Goal: Contribute content: Add original content to the website for others to see

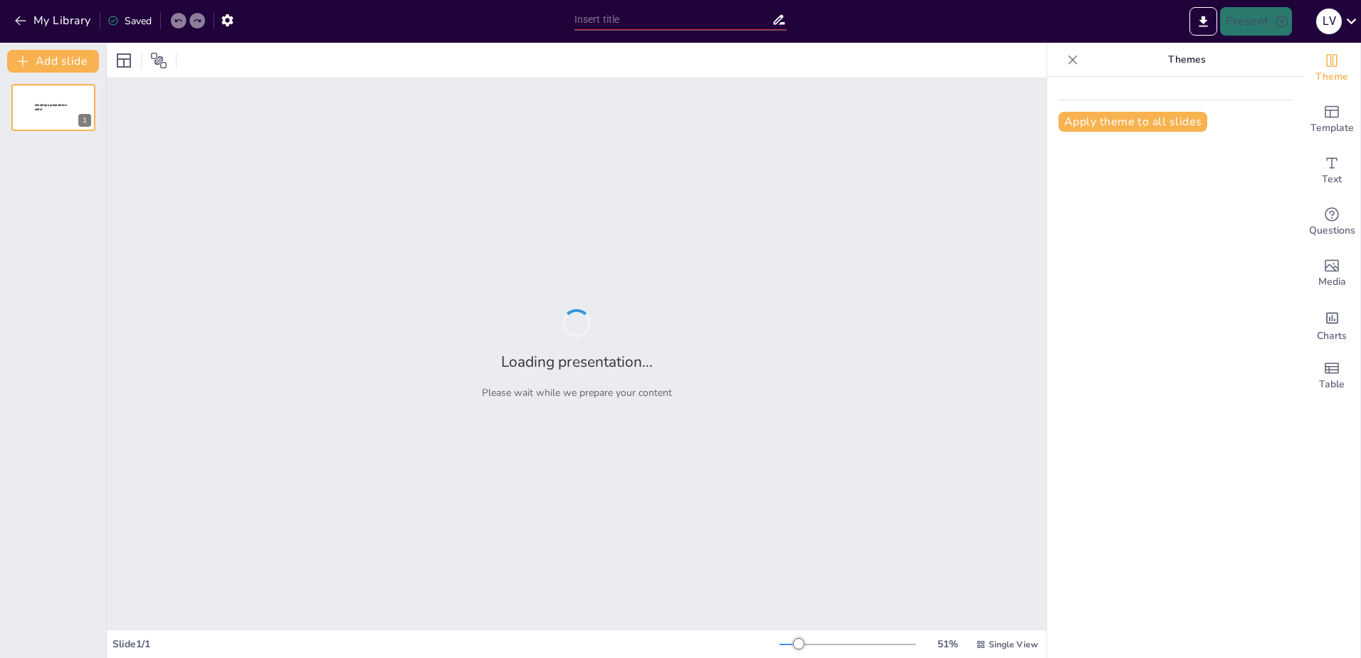
type input "New Sendsteps"
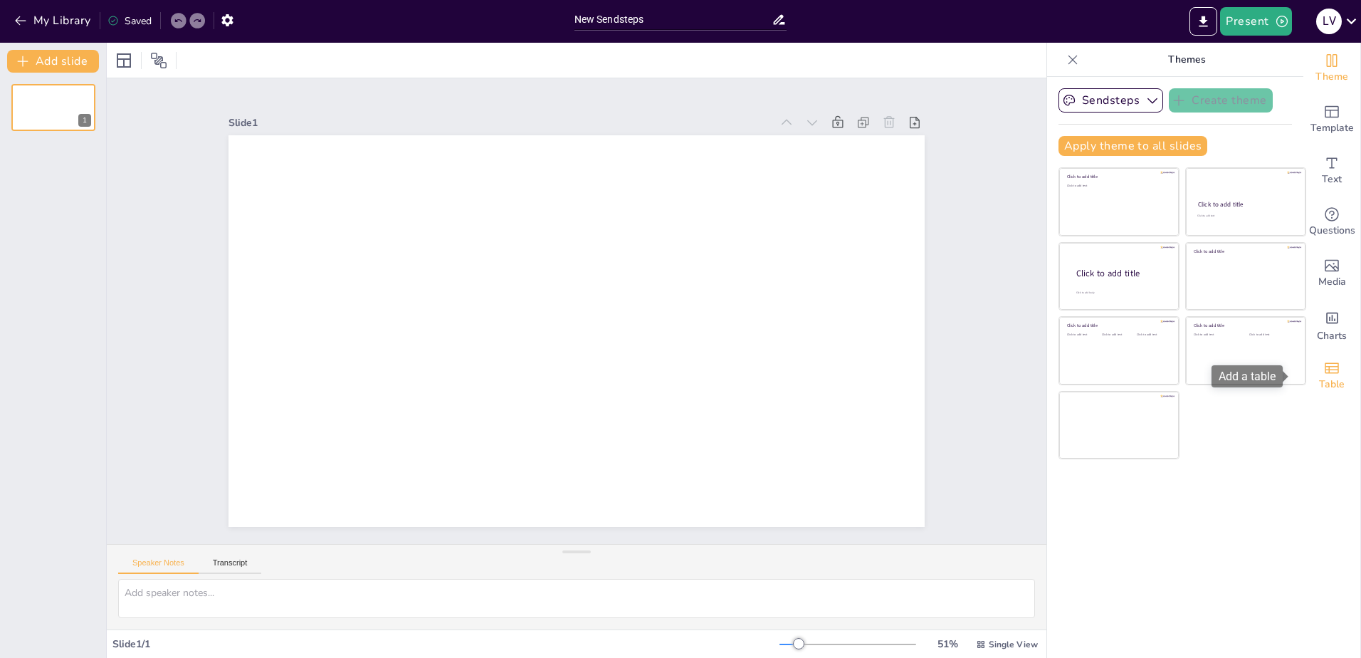
click at [1330, 369] on div "Table" at bounding box center [1331, 375] width 57 height 51
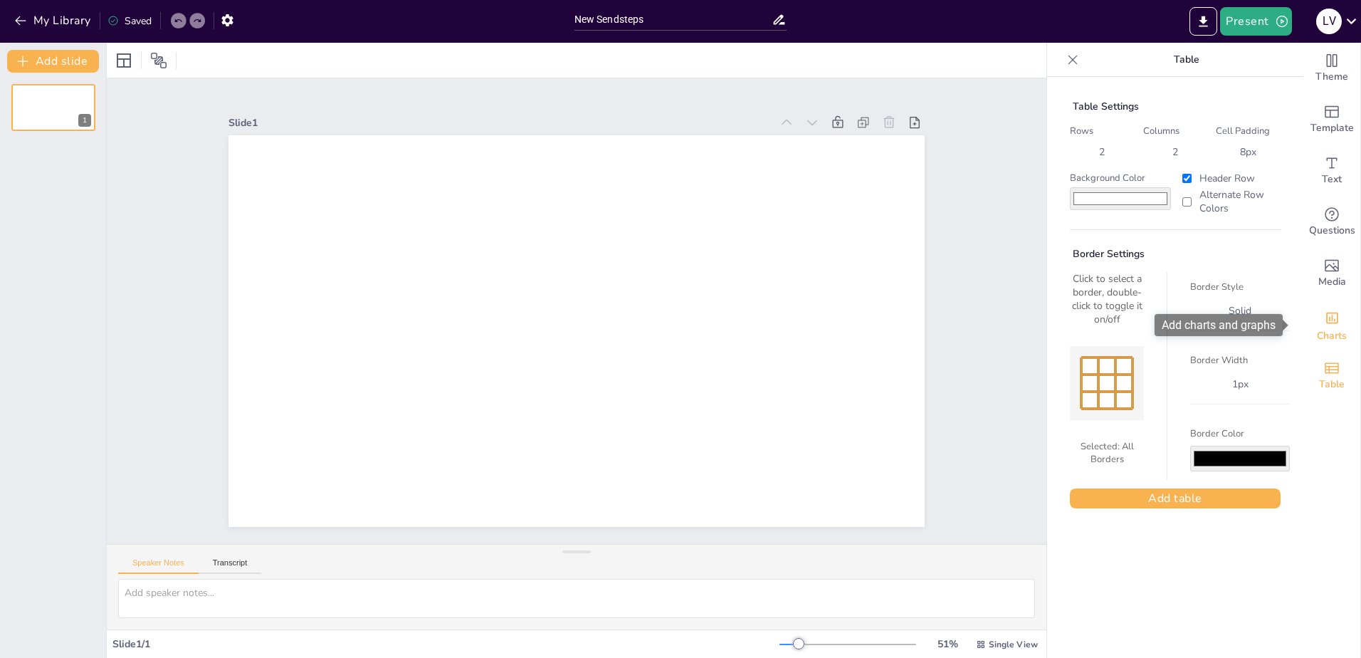
click at [1329, 322] on div "Charts" at bounding box center [1331, 324] width 57 height 51
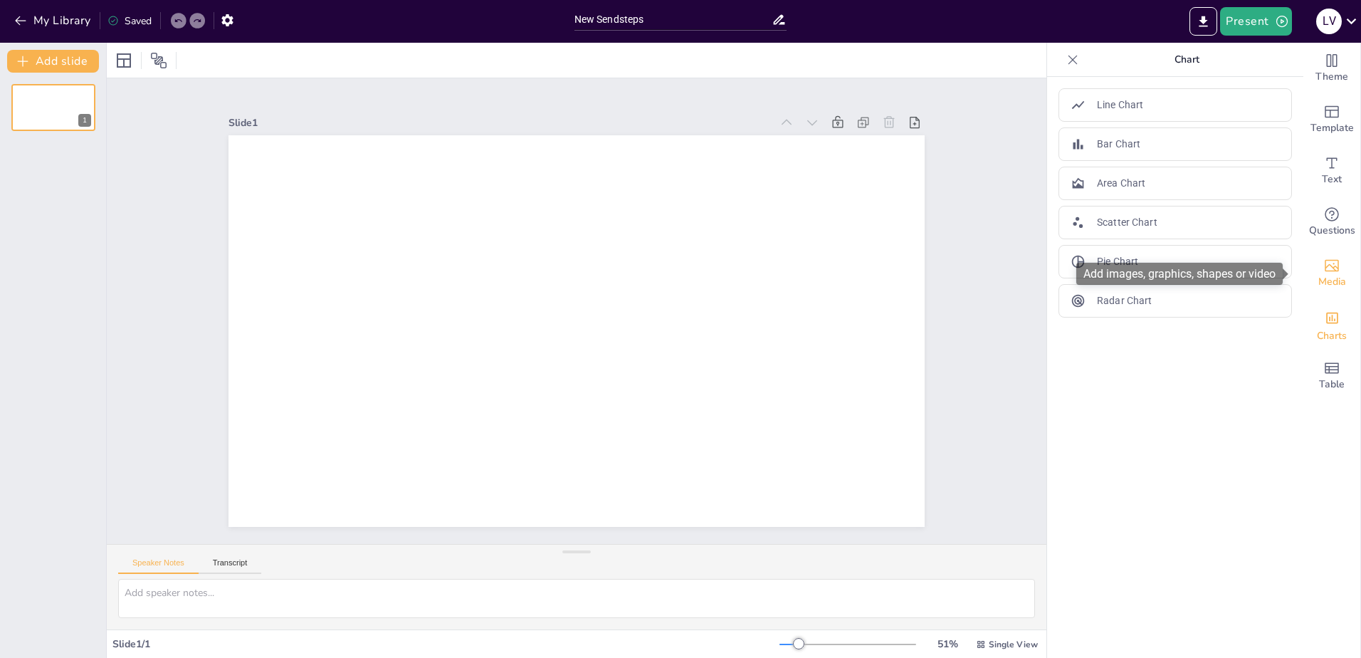
click at [1323, 272] on icon "Add images, graphics, shapes or video" at bounding box center [1331, 265] width 17 height 17
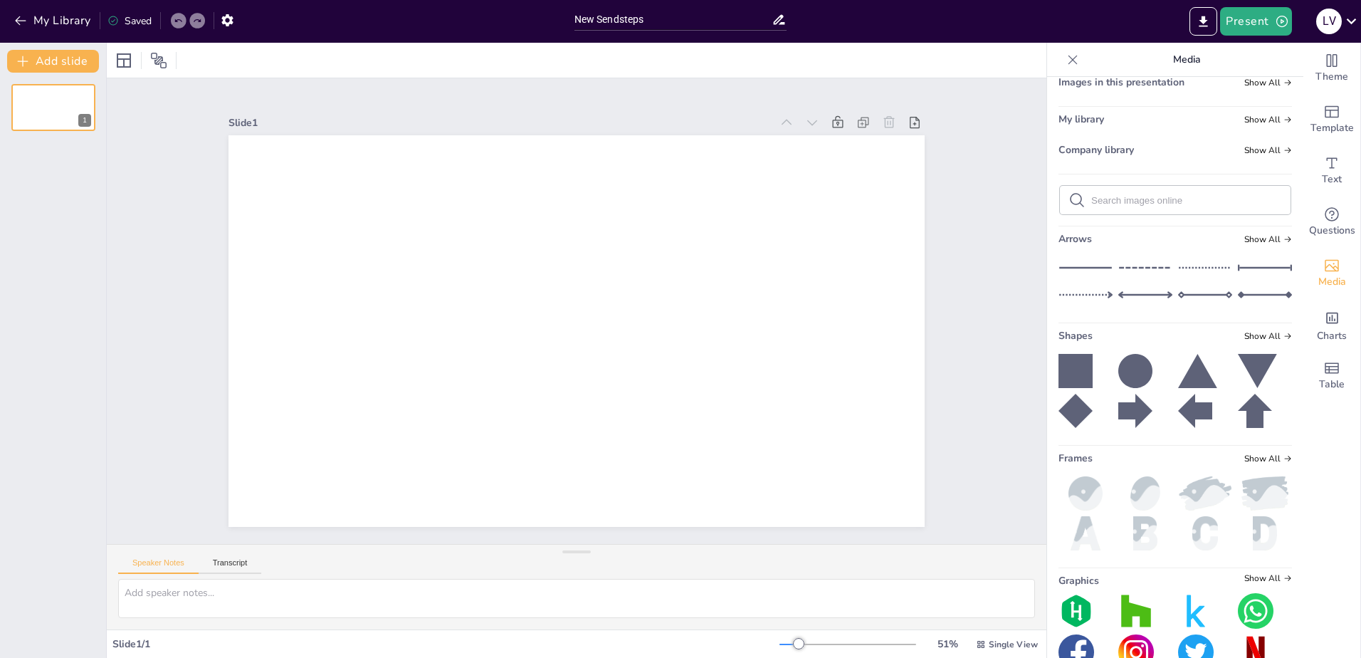
scroll to position [85, 0]
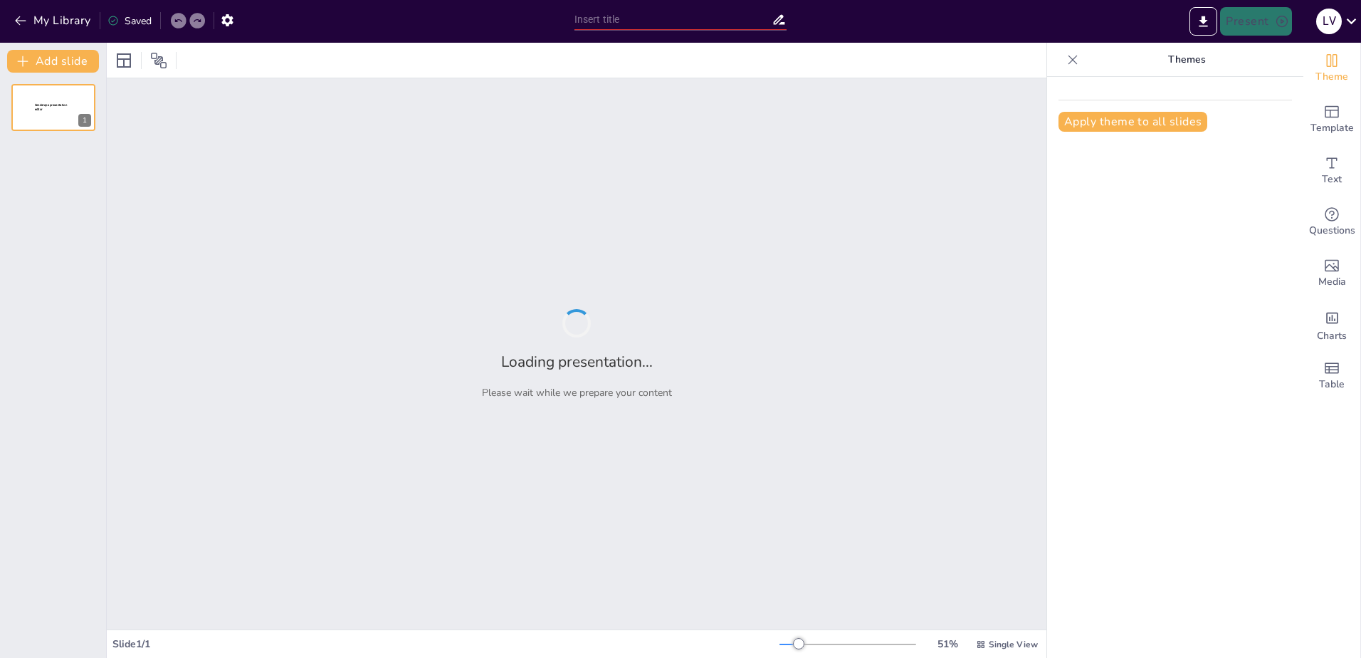
type input "Imported PROYECTOS DE VIVIENDA, FREDONIA.pptx"
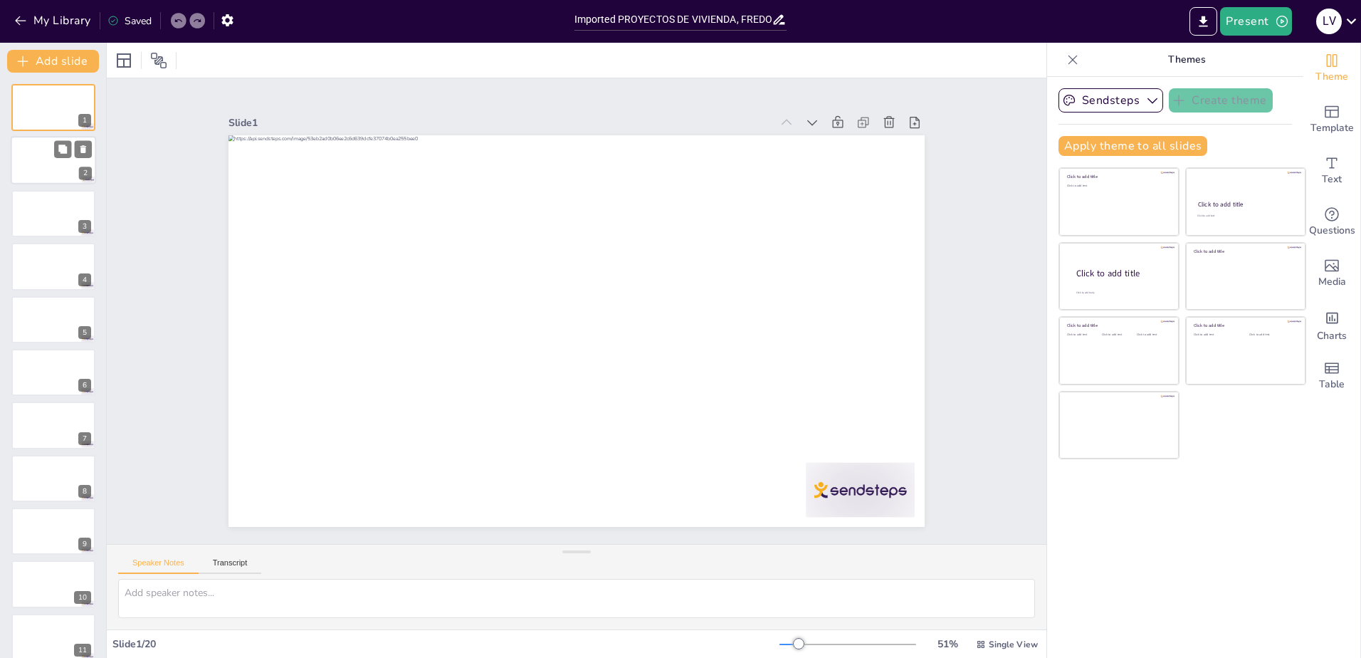
click at [55, 167] on div at bounding box center [53, 161] width 85 height 48
click at [48, 217] on div at bounding box center [53, 213] width 85 height 48
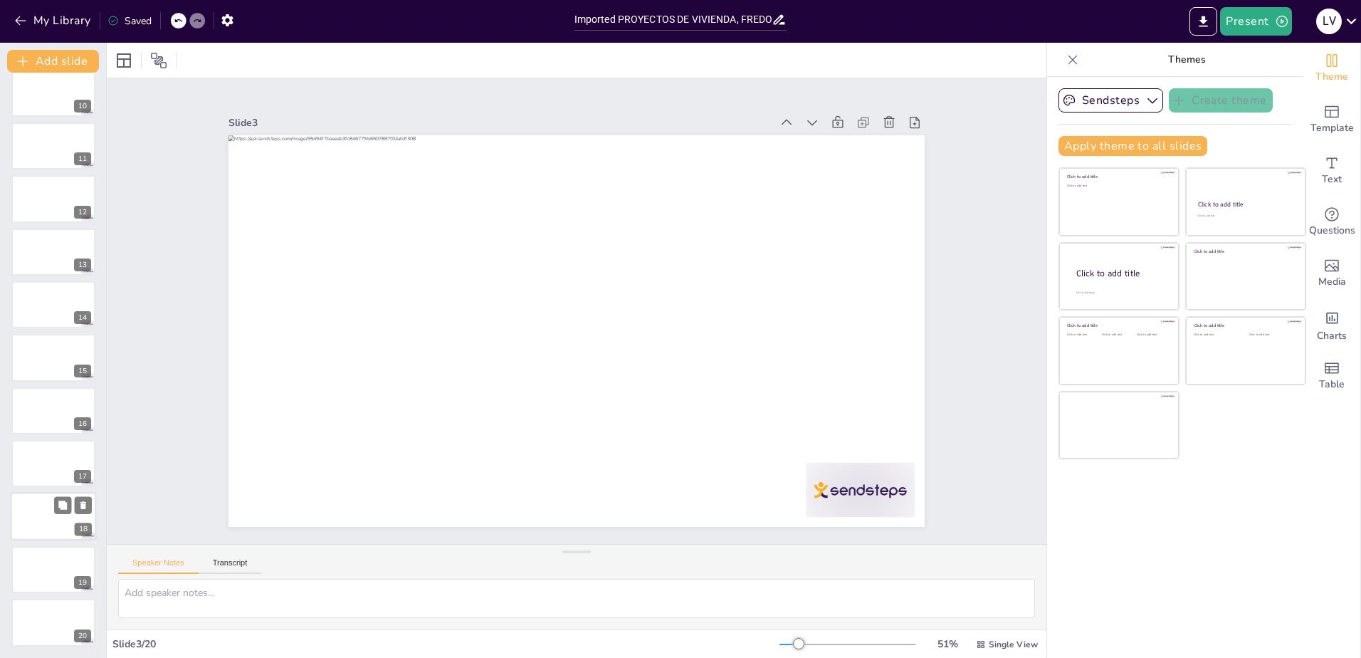
click at [43, 515] on div at bounding box center [53, 517] width 85 height 48
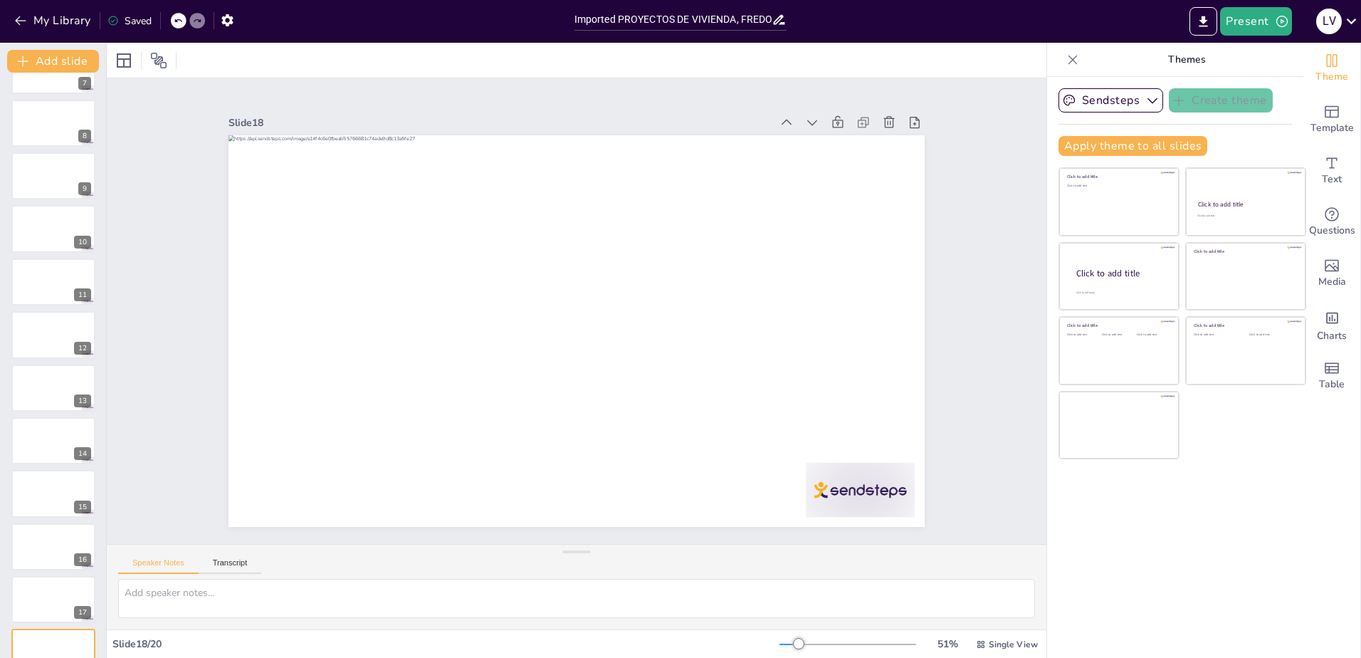
scroll to position [0, 0]
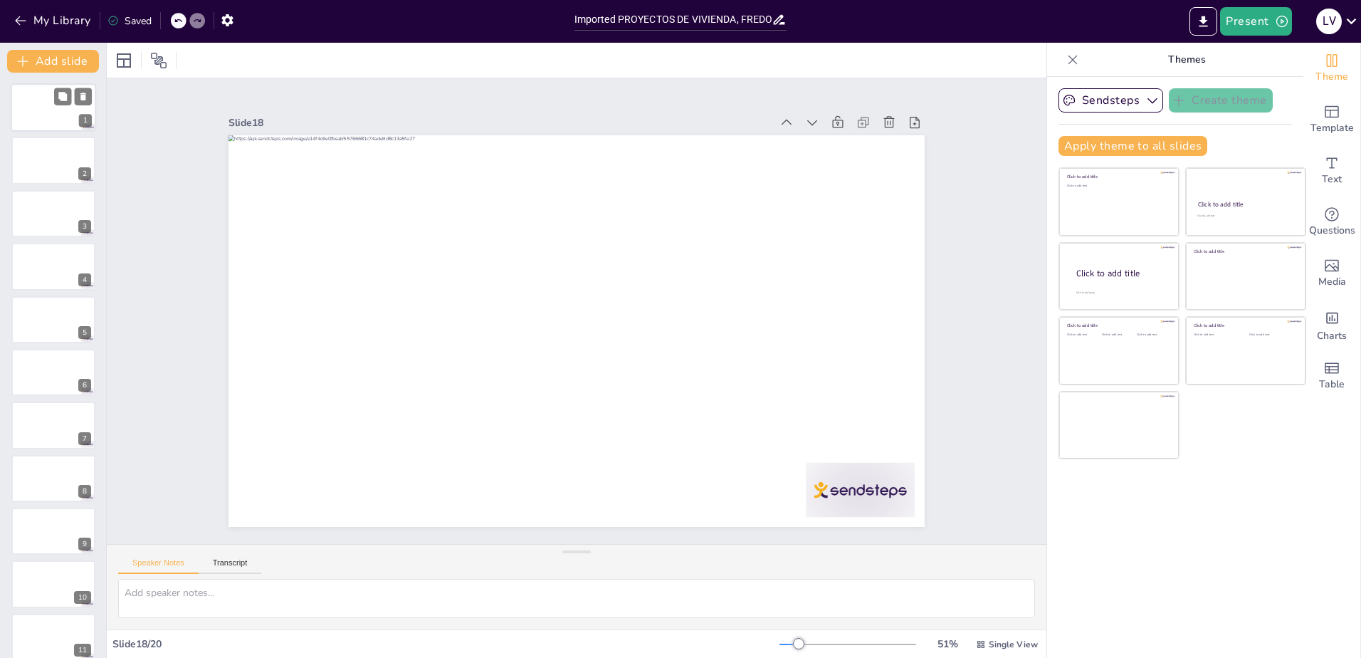
click at [47, 122] on div at bounding box center [53, 107] width 85 height 48
click at [58, 175] on div at bounding box center [53, 161] width 85 height 48
click at [40, 237] on div "3" at bounding box center [53, 213] width 85 height 48
click at [41, 268] on div at bounding box center [53, 266] width 85 height 48
click at [1147, 100] on icon "button" at bounding box center [1152, 101] width 10 height 6
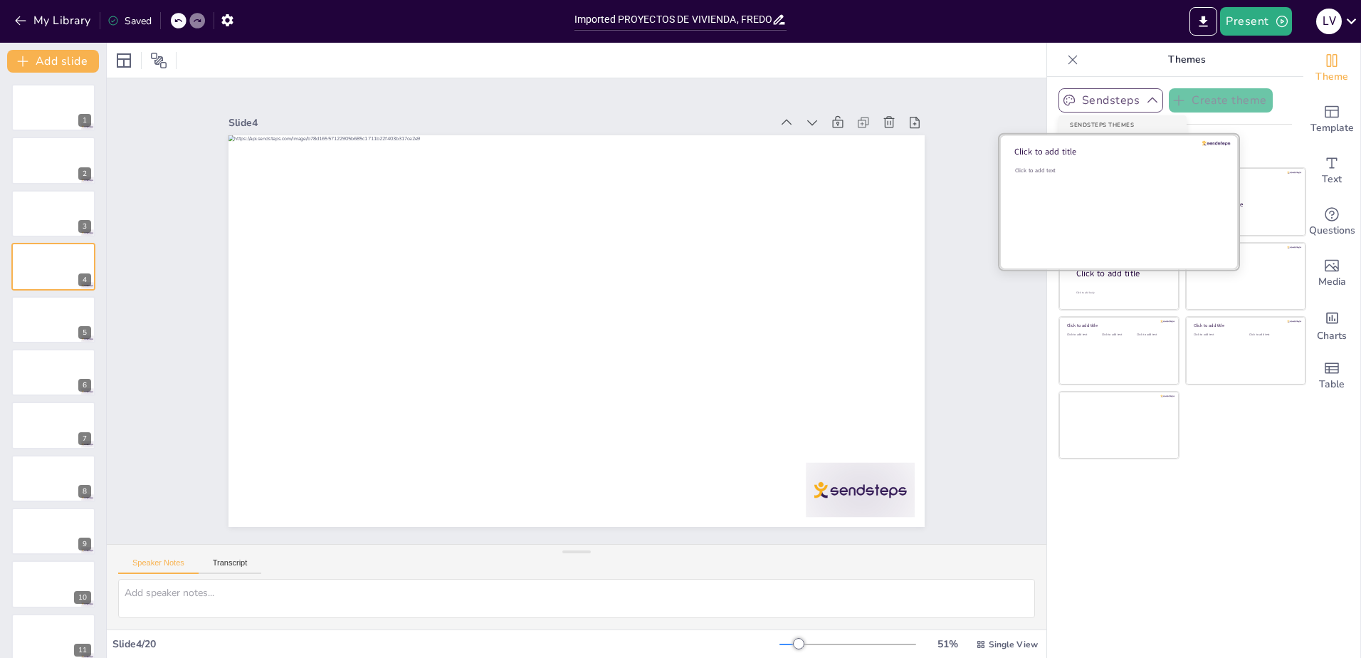
click at [1125, 204] on div "Click to add text" at bounding box center [1117, 211] width 204 height 88
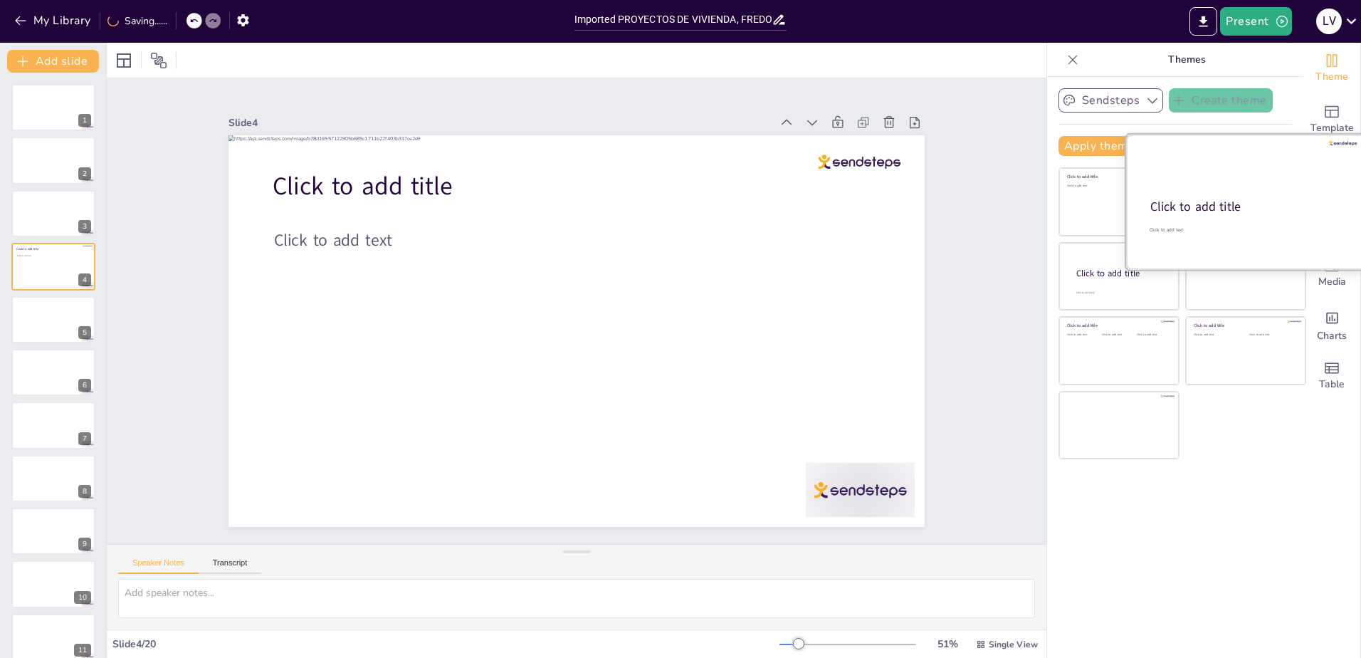
click at [1264, 199] on div "Click to add title" at bounding box center [1244, 207] width 189 height 17
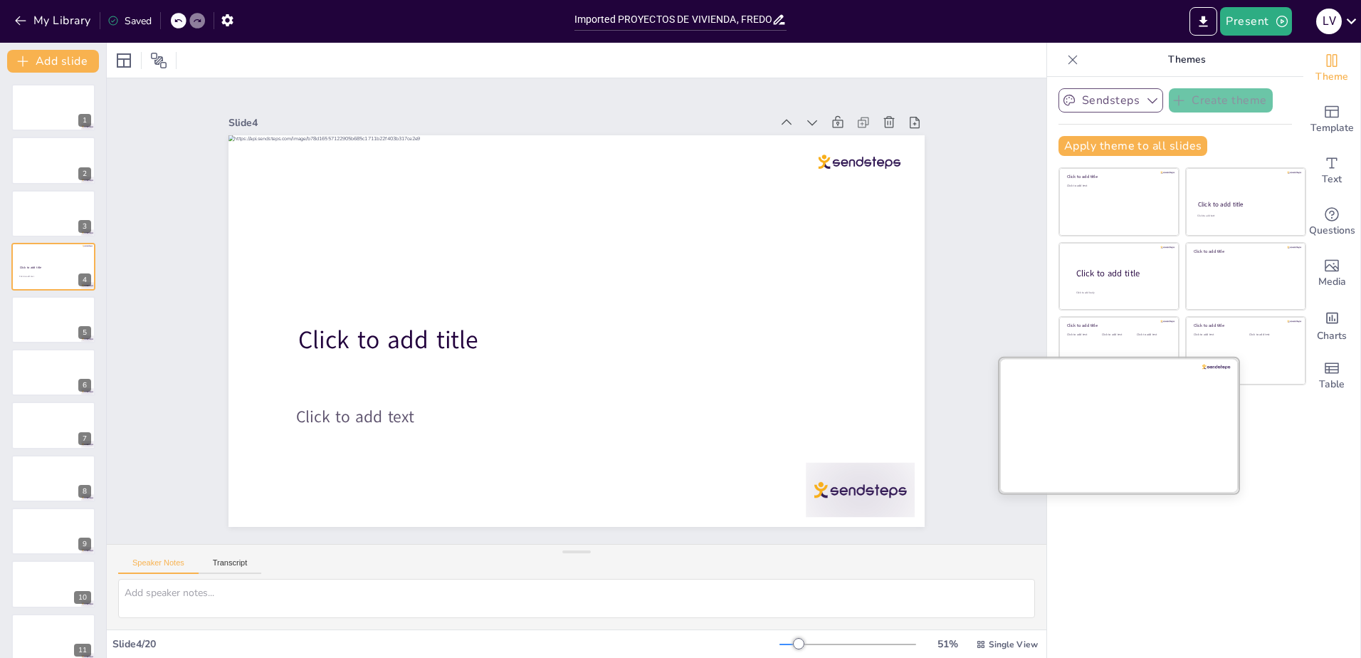
click at [1118, 392] on div at bounding box center [1118, 424] width 239 height 135
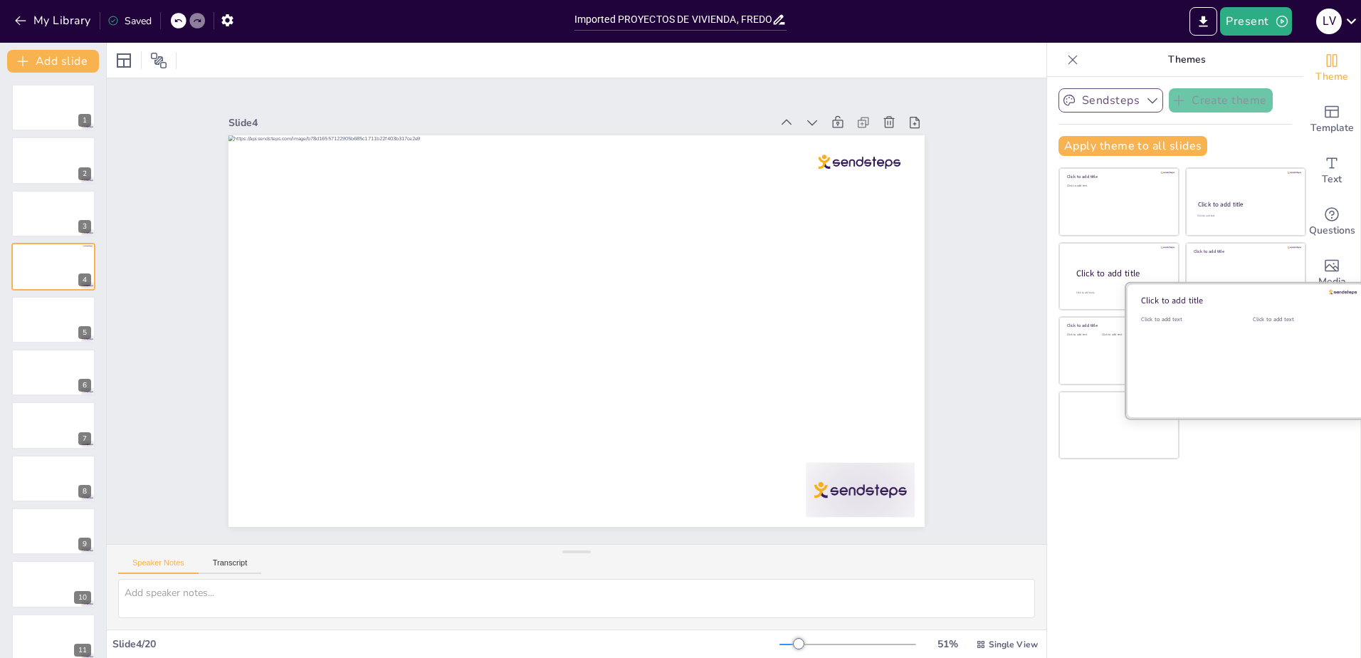
click at [1221, 283] on div "Click to add title Click to add text Click to add text" at bounding box center [1245, 283] width 239 height 0
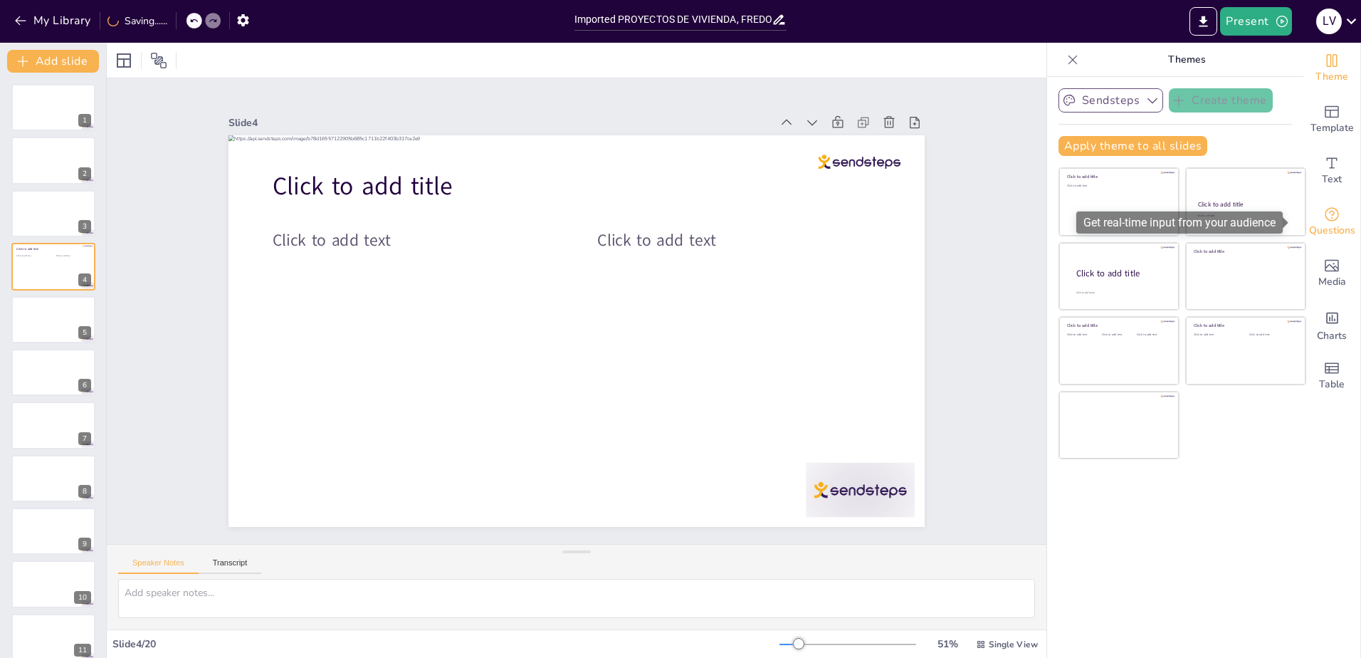
click at [1335, 219] on div "Questions" at bounding box center [1331, 221] width 57 height 51
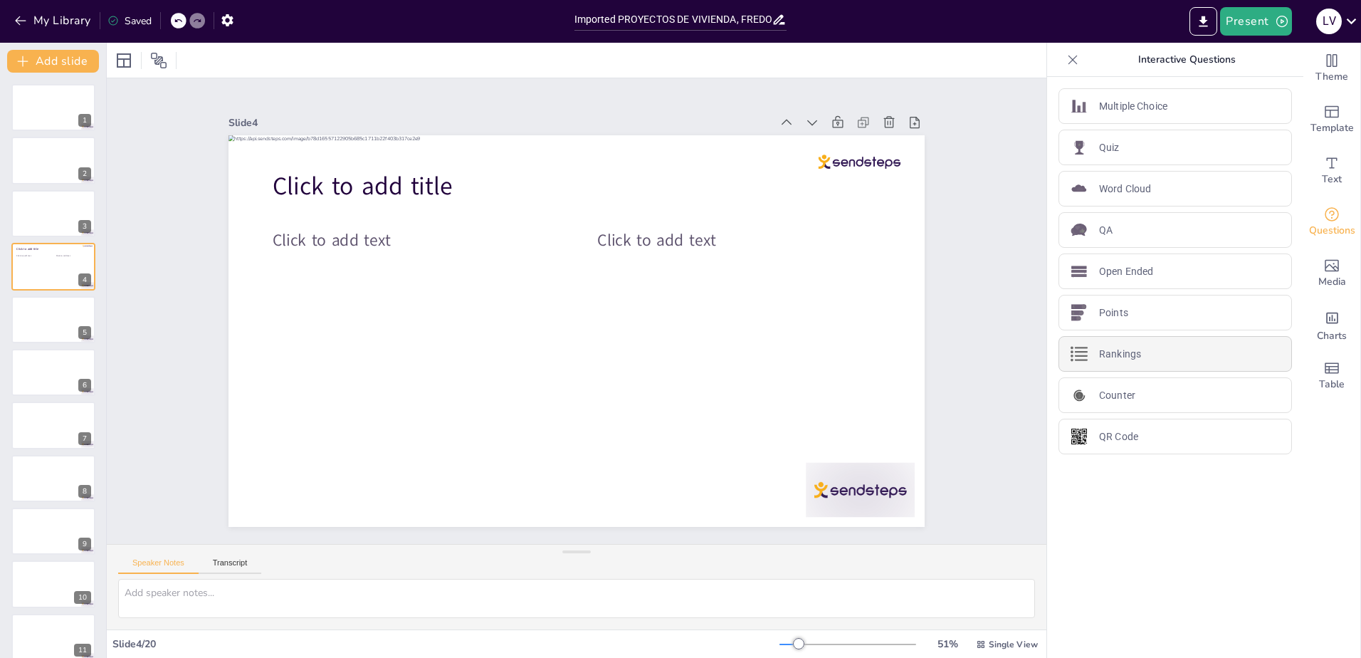
click at [1108, 354] on p "Rankings" at bounding box center [1120, 354] width 42 height 15
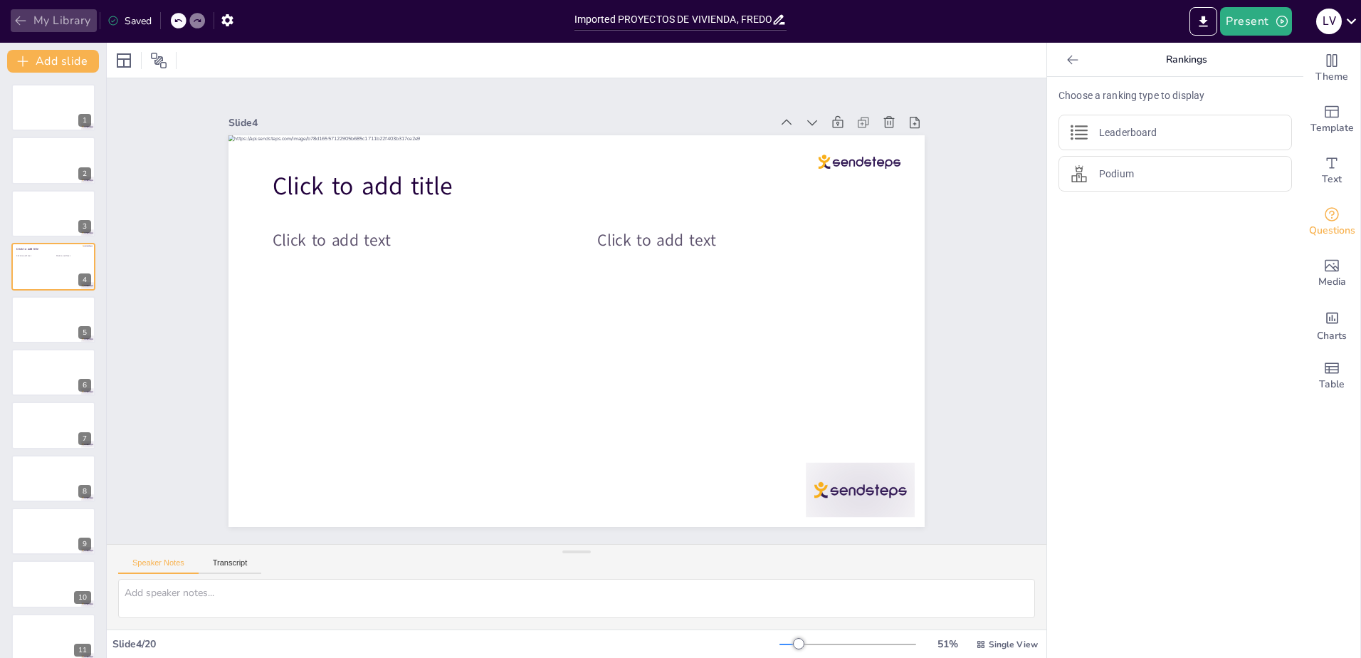
click at [21, 22] on icon "button" at bounding box center [21, 21] width 14 height 14
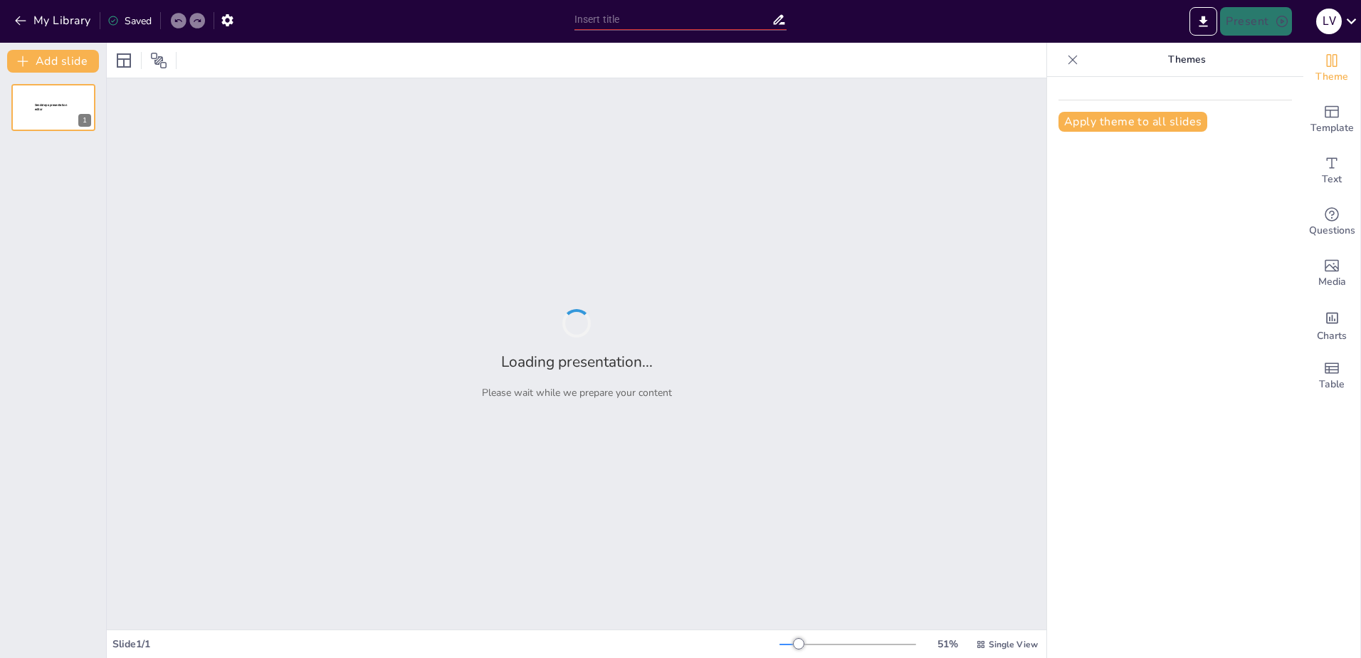
type input "Evolución del Fútbol: Desde sus Orígenes hasta la Actualidad"
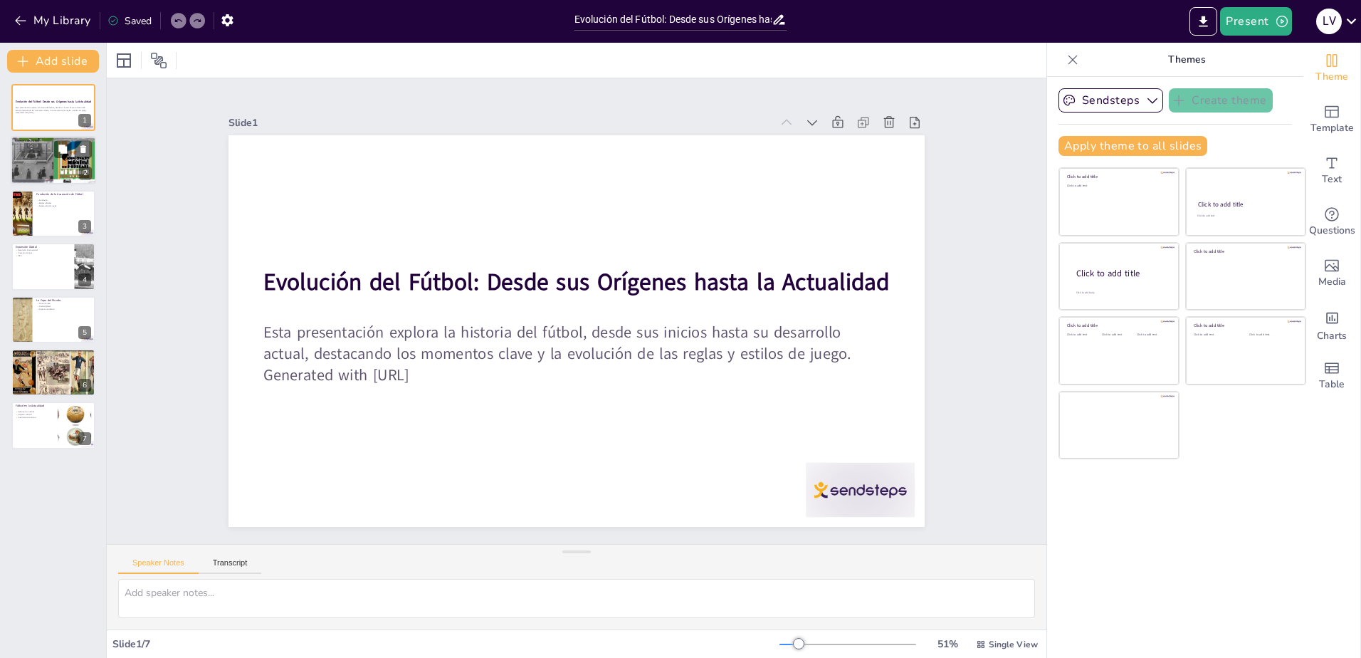
click at [38, 153] on div at bounding box center [53, 160] width 85 height 114
type textarea "Los orígenes del fútbol se remontan a civilizaciones antiguas donde se practica…"
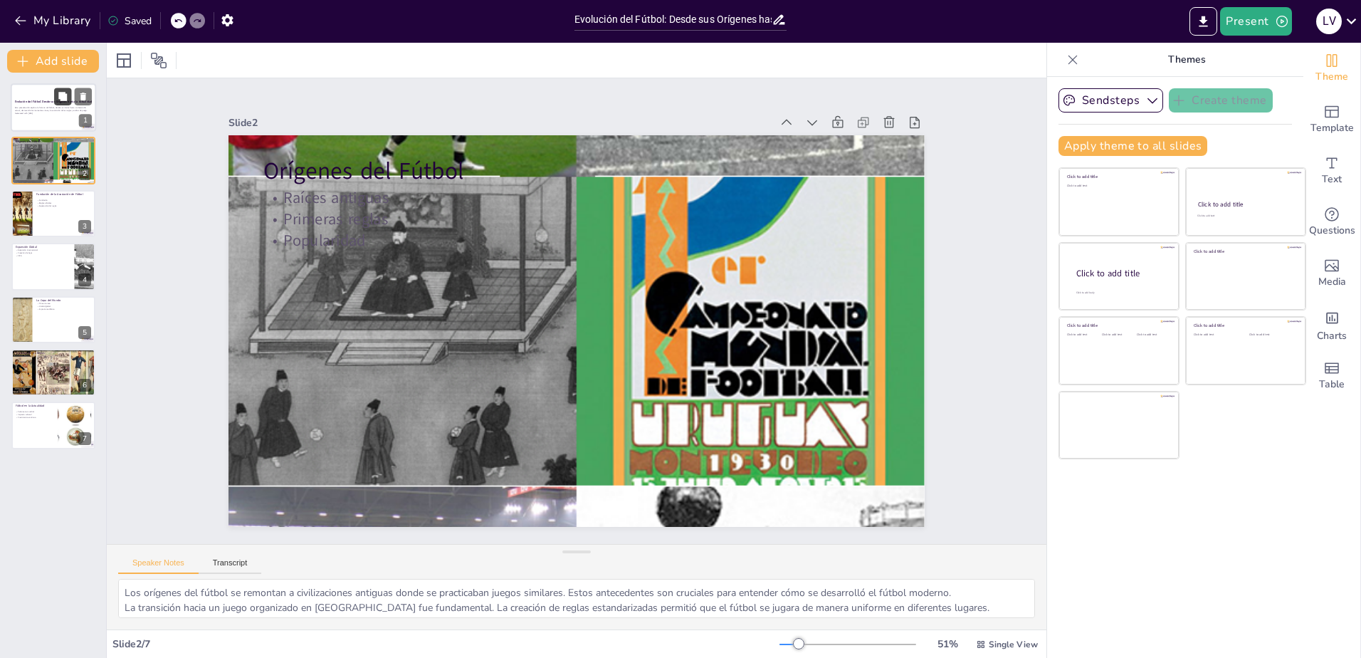
click at [59, 99] on icon at bounding box center [62, 96] width 9 height 9
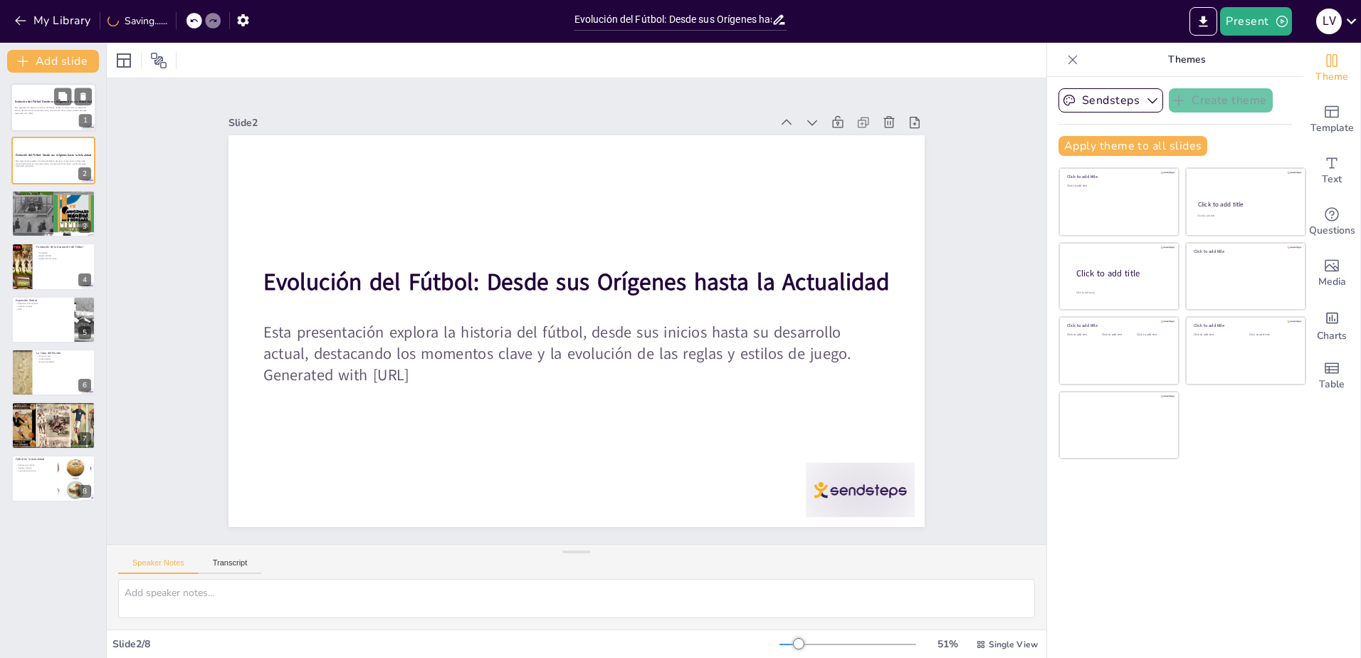
click at [44, 107] on p "Esta presentación explora la historia del fútbol, desde sus inicios hasta su de…" at bounding box center [53, 108] width 77 height 5
click at [56, 155] on button at bounding box center [62, 149] width 17 height 17
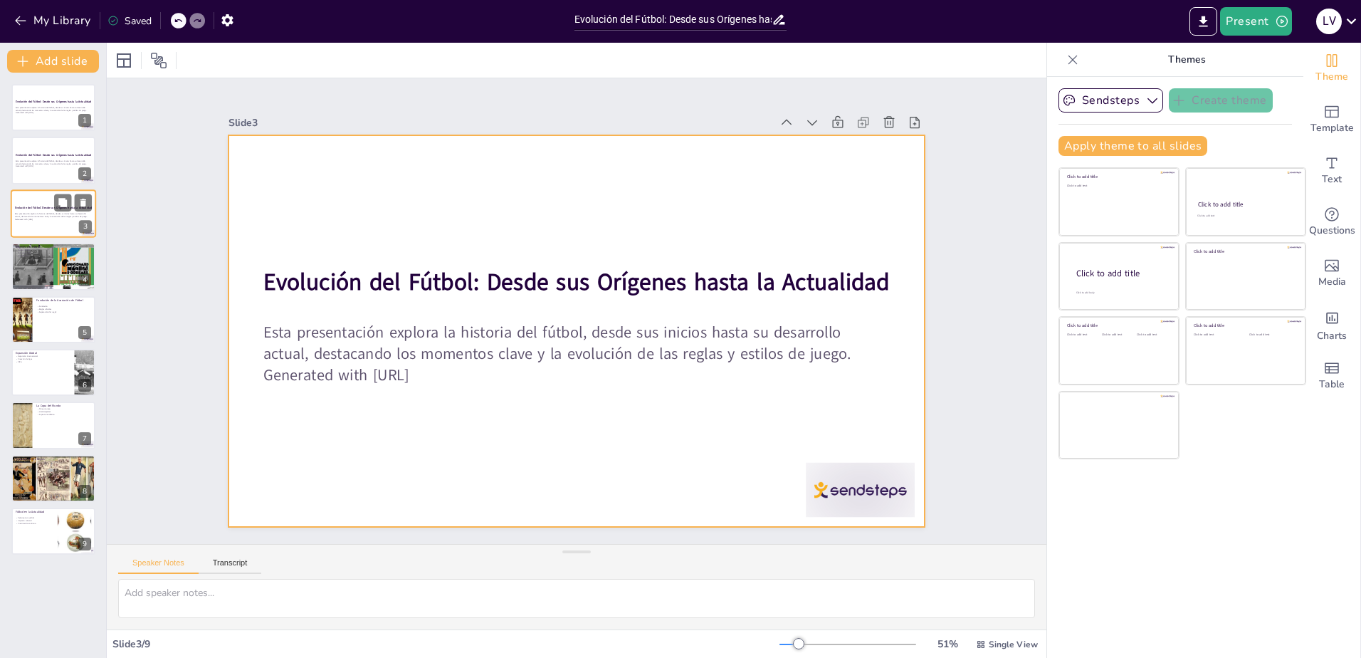
click at [46, 213] on p "Esta presentación explora la historia del fútbol, desde sus inicios hasta su de…" at bounding box center [53, 214] width 77 height 5
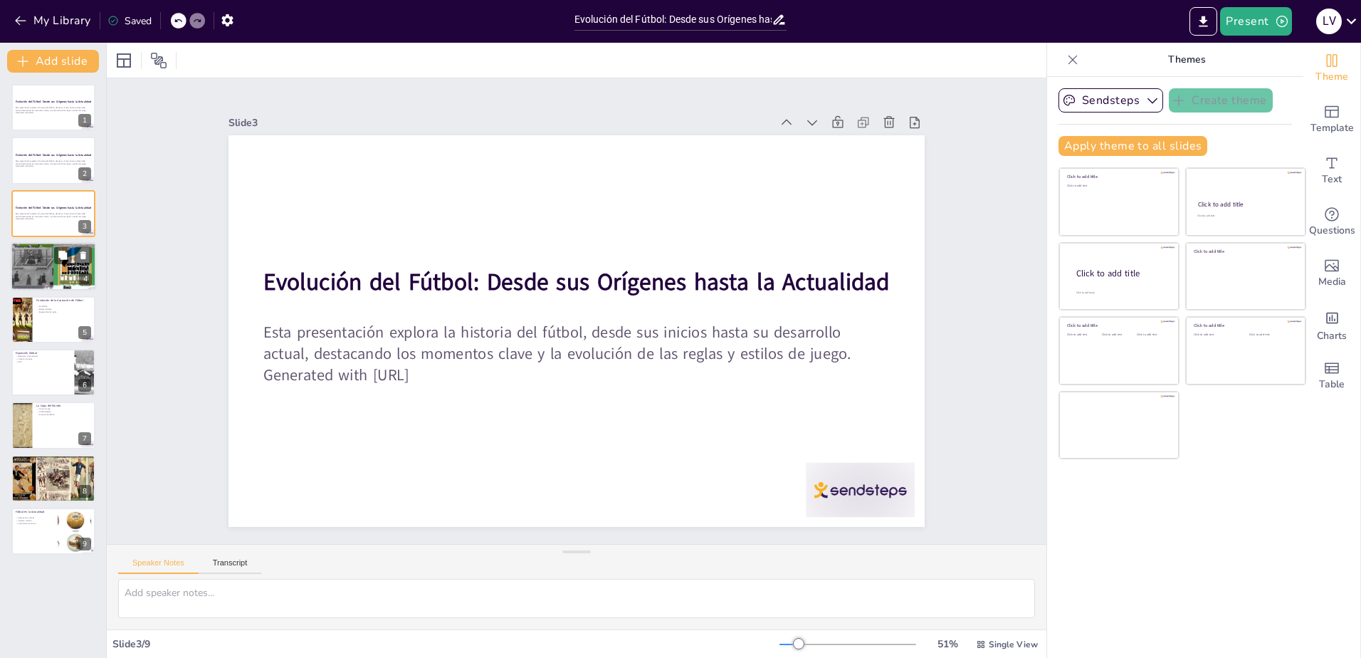
click at [53, 242] on div "Orígenes del Fútbol Raíces antiguas Primeras reglas Popularidad" at bounding box center [53, 242] width 85 height 0
type textarea "Los orígenes del fútbol se remontan a civilizaciones antiguas donde se practica…"
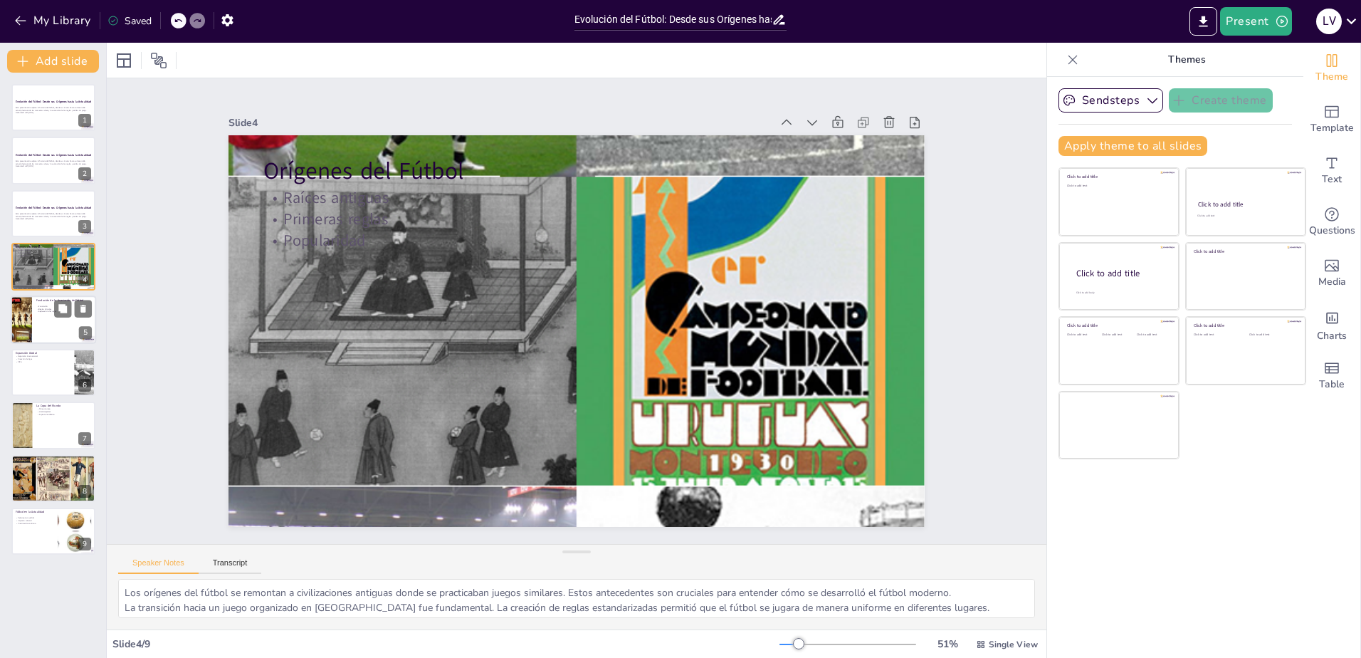
click at [36, 328] on div at bounding box center [53, 319] width 85 height 48
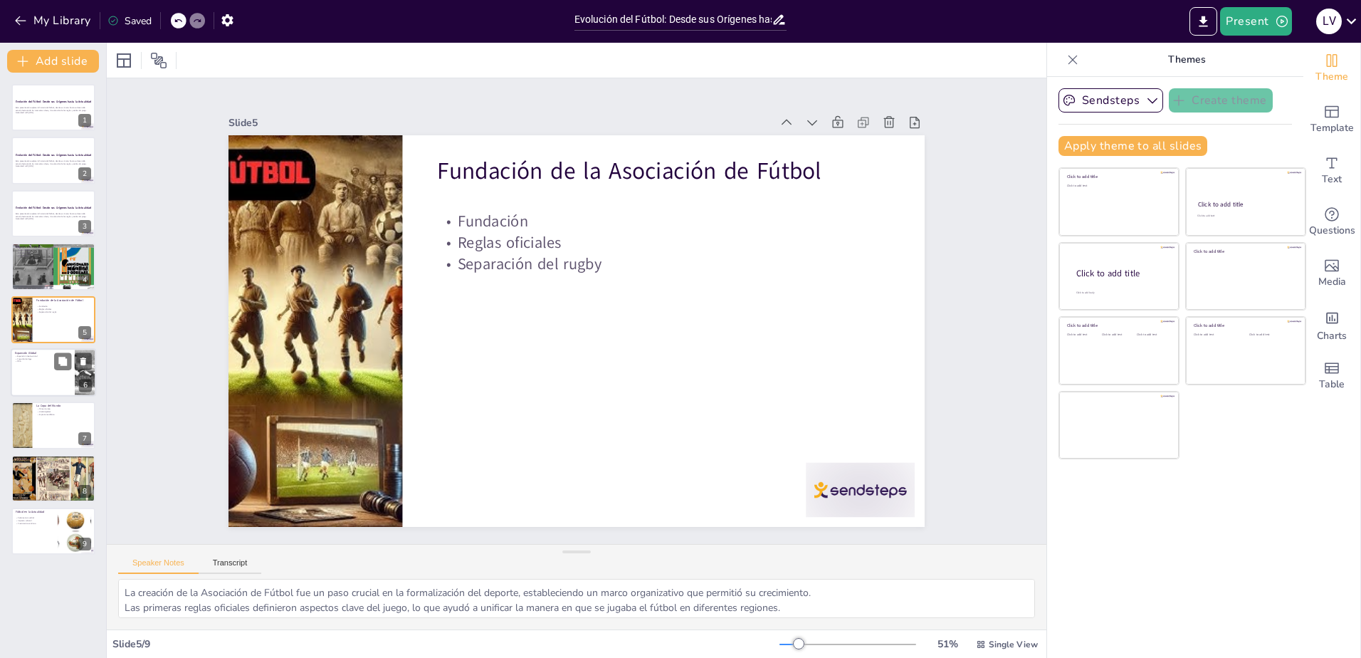
click at [36, 367] on div at bounding box center [53, 372] width 85 height 48
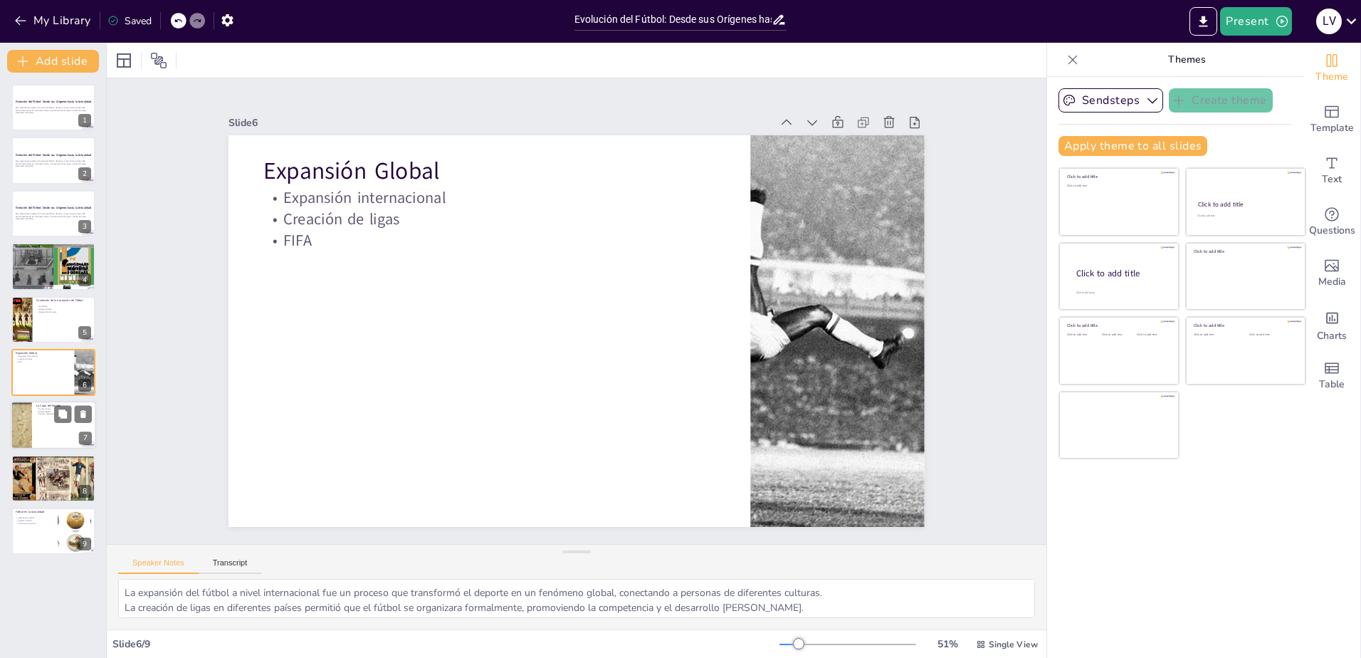
click at [51, 418] on div at bounding box center [53, 425] width 85 height 48
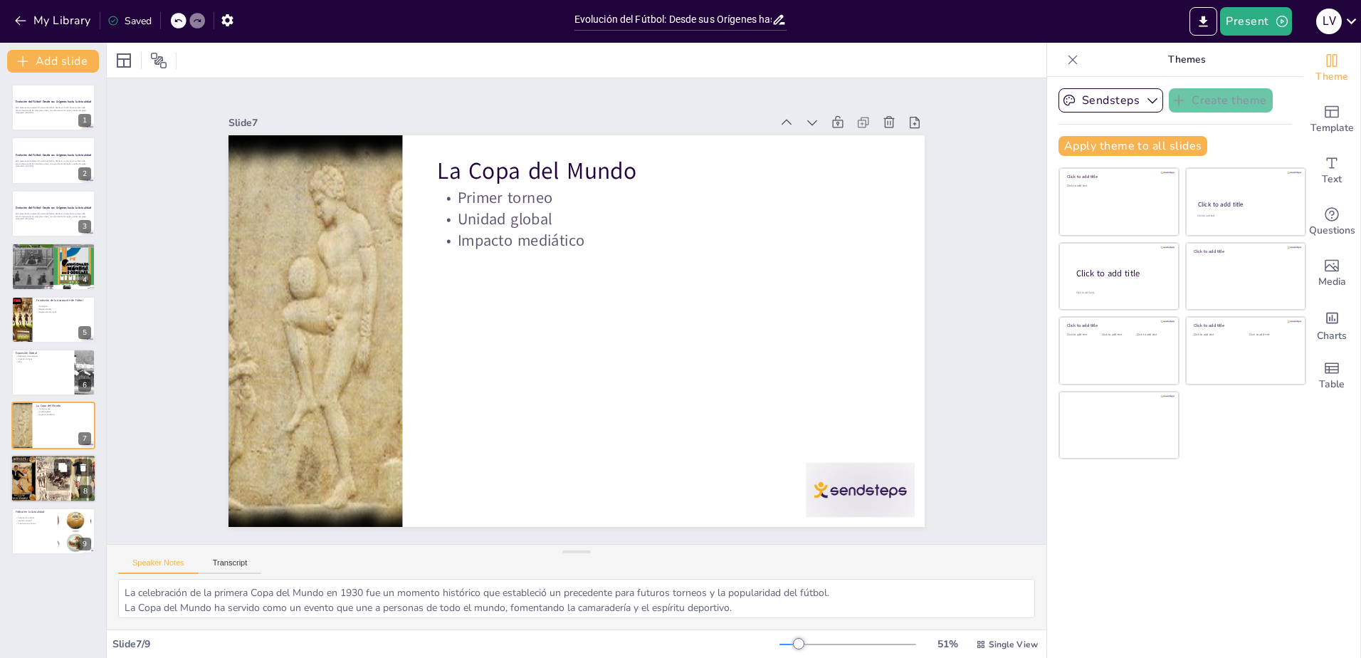
click at [48, 480] on div at bounding box center [53, 478] width 102 height 48
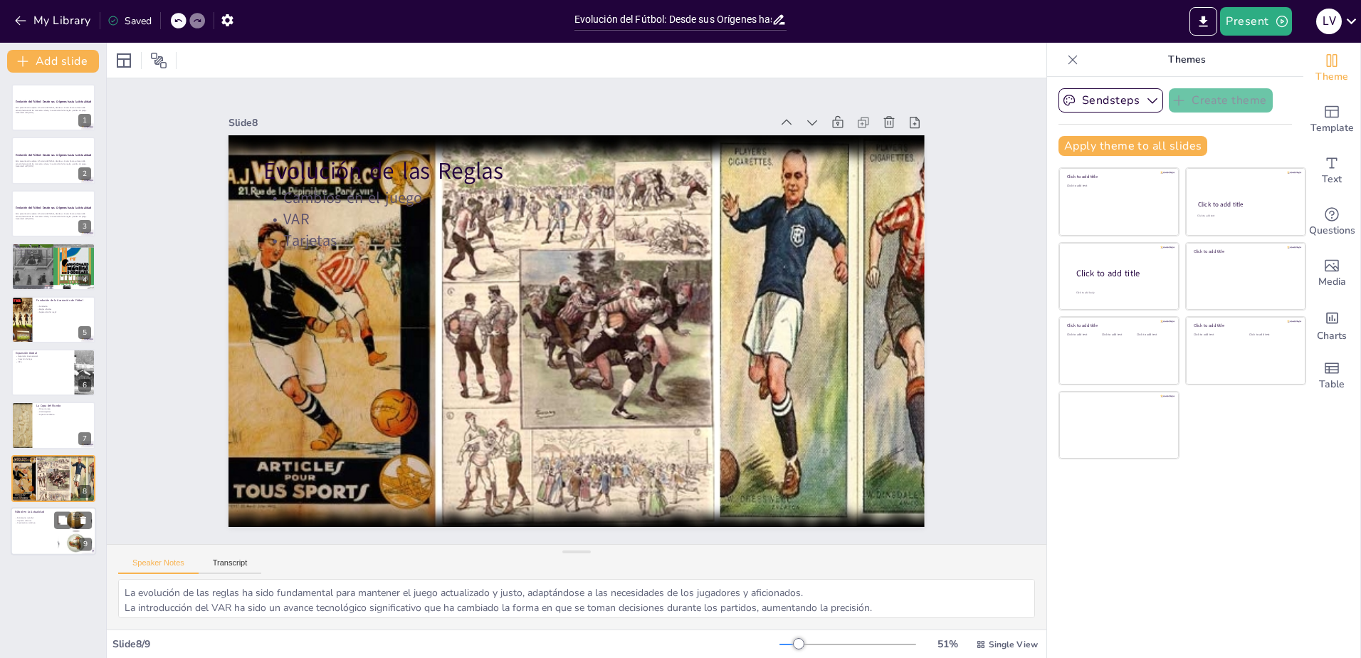
click at [42, 524] on p "Crecimiento continuo" at bounding box center [34, 523] width 38 height 3
type textarea "El fútbol ha evolucionado hasta convertirse en un fenómeno global que conecta a…"
